Goal: Information Seeking & Learning: Learn about a topic

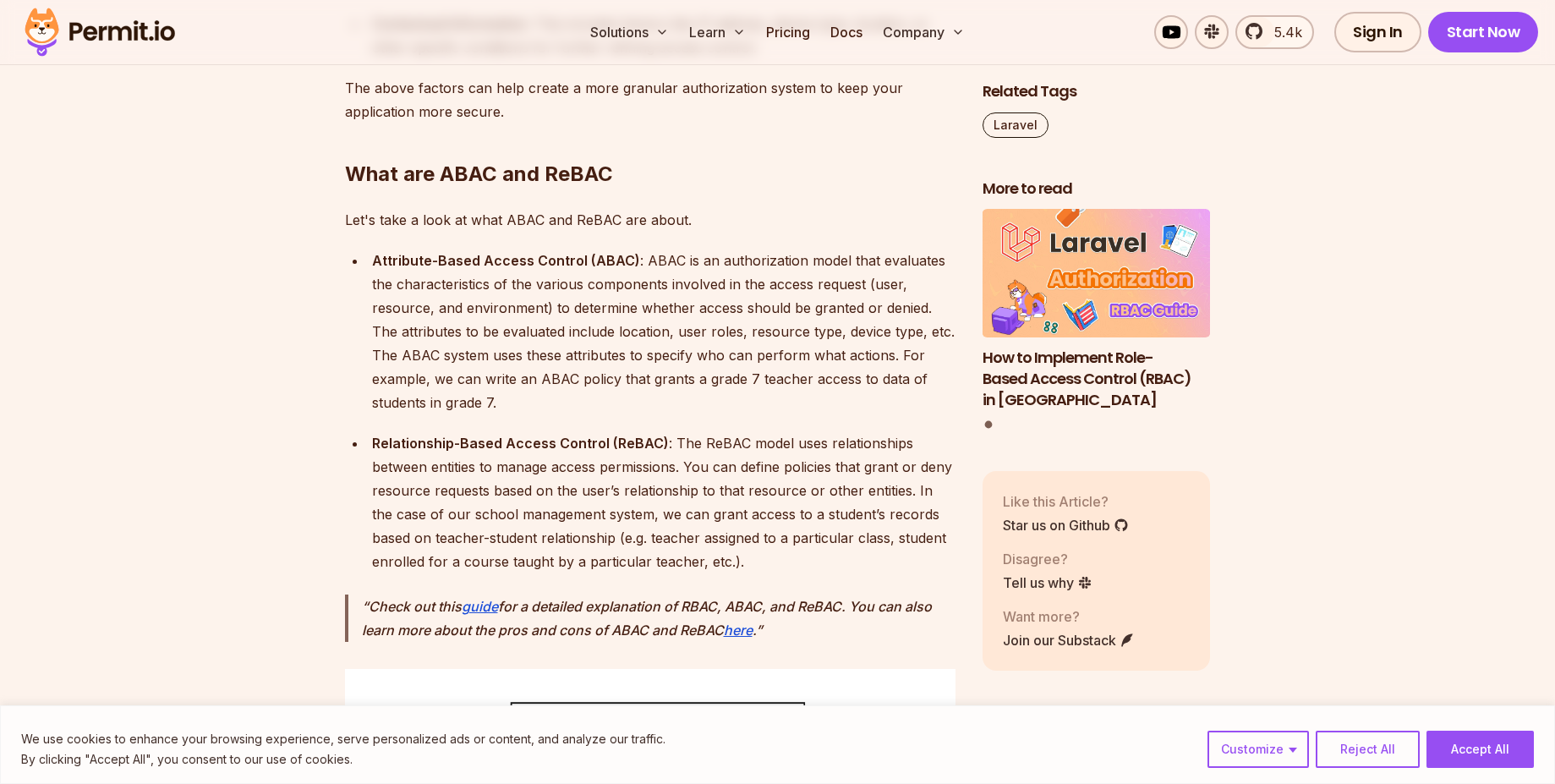
scroll to position [3937, 0]
